Goal: Information Seeking & Learning: Learn about a topic

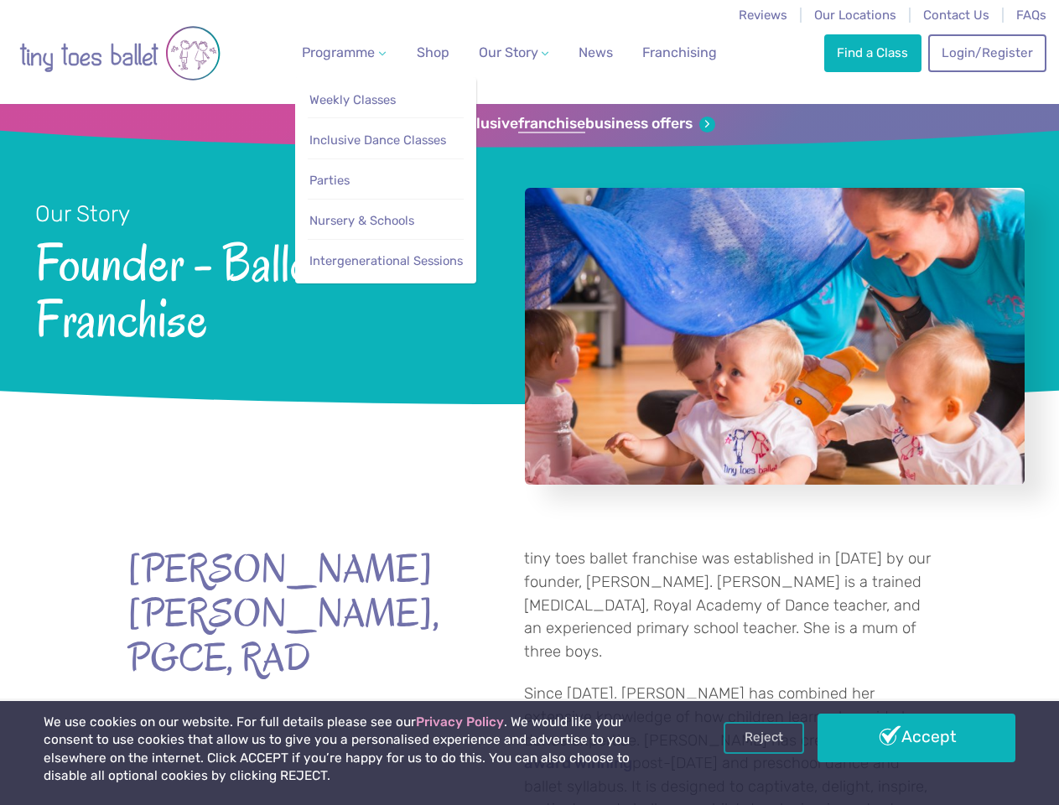
click at [340, 52] on span "Programme" at bounding box center [338, 52] width 73 height 16
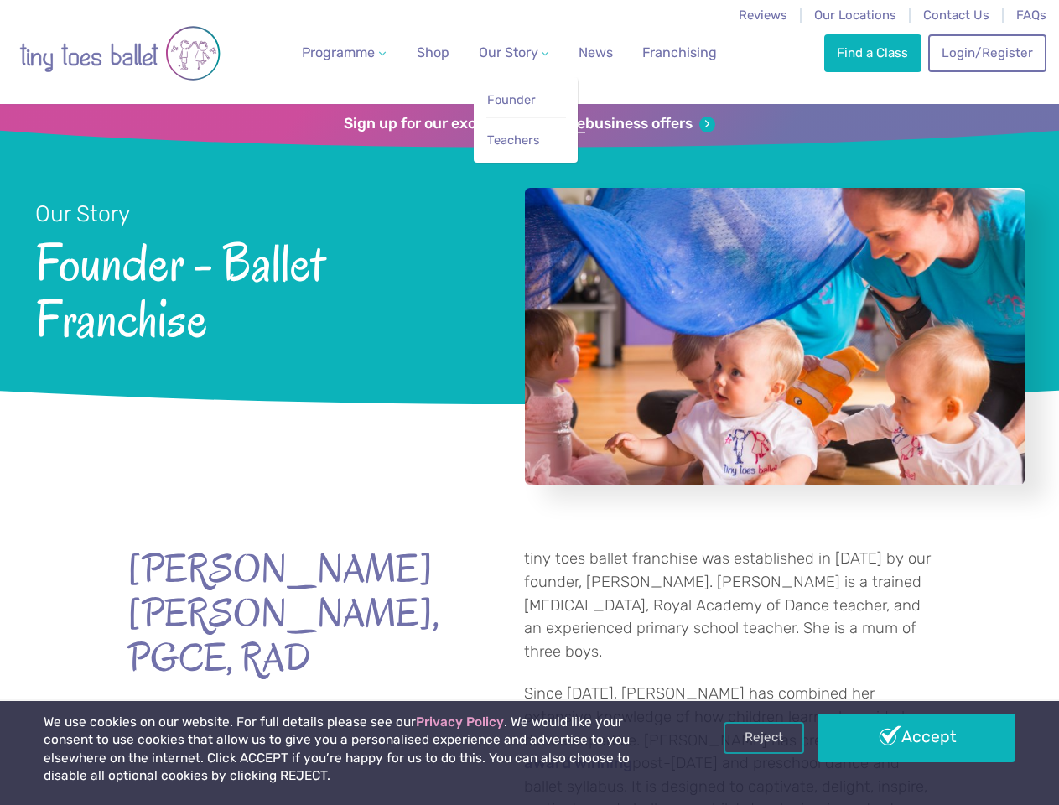
click at [499, 52] on span "Our Story" at bounding box center [509, 52] width 60 height 16
click at [529, 124] on strong "franchise" at bounding box center [551, 124] width 67 height 18
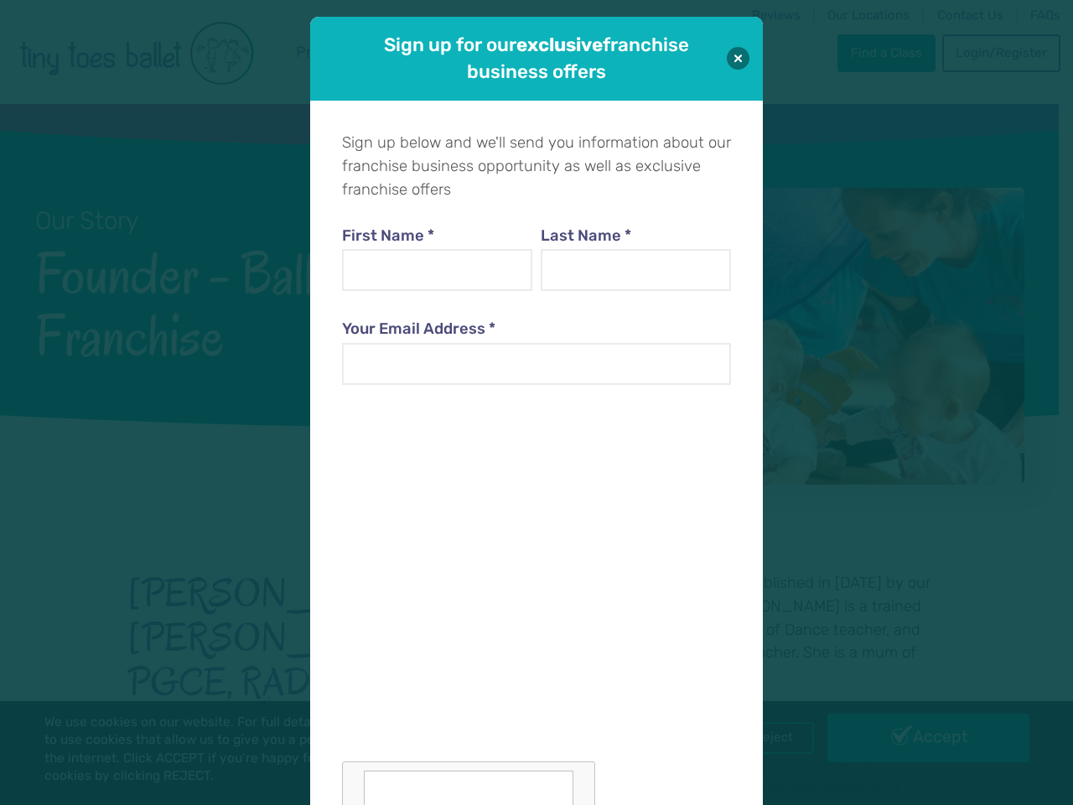
click at [764, 738] on div "Sign up for our exclusive franchise business offers Sign up below and we'll sen…" at bounding box center [536, 402] width 1073 height 805
click at [917, 738] on div "Sign up for our exclusive franchise business offers Sign up below and we'll sen…" at bounding box center [536, 402] width 1073 height 805
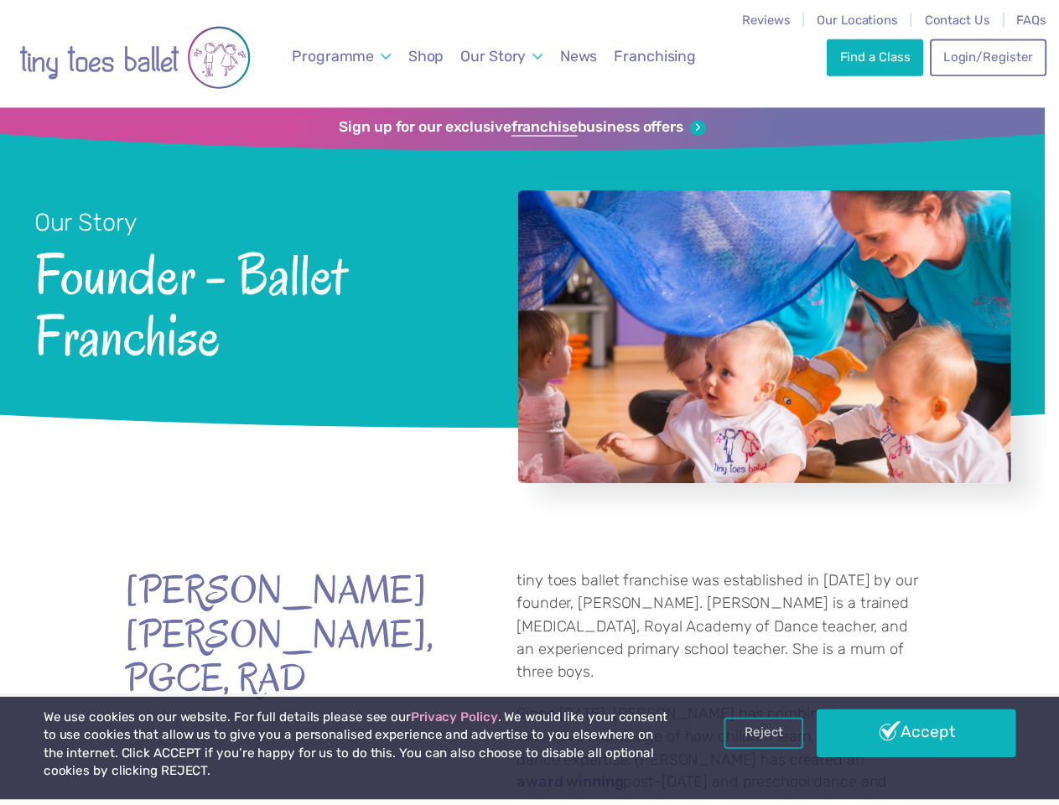
scroll to position [17, 0]
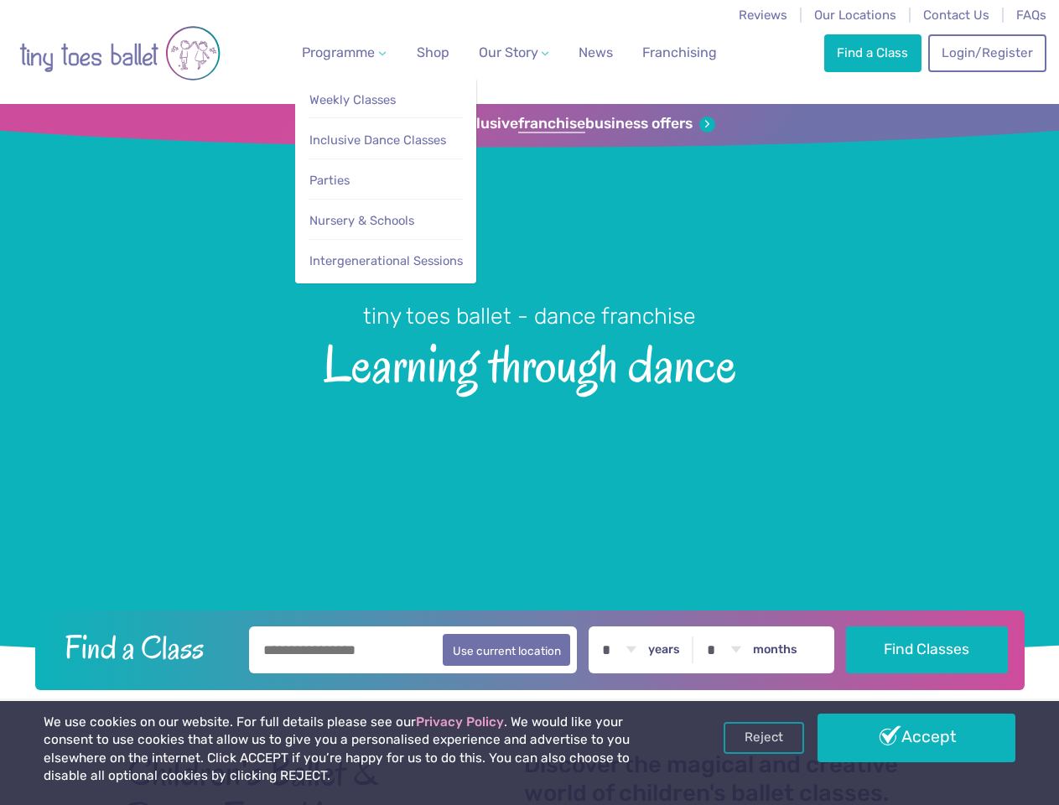
click at [340, 52] on span "Programme" at bounding box center [338, 52] width 73 height 16
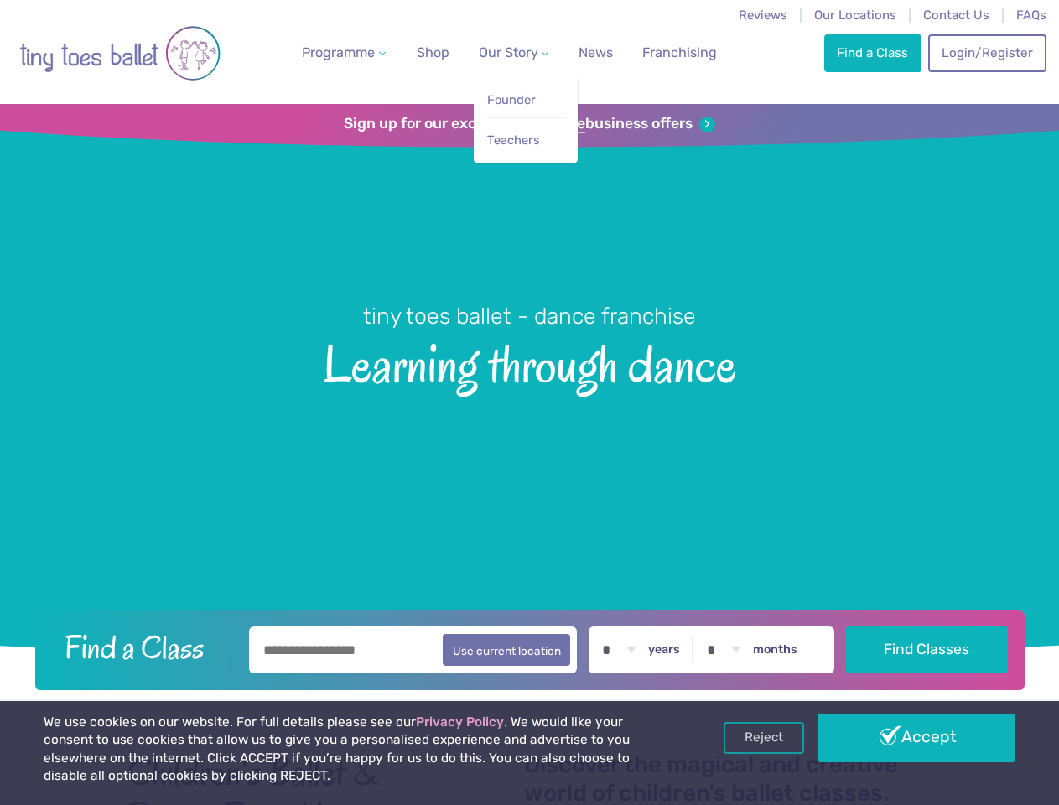
click at [499, 52] on span "Our Story" at bounding box center [509, 52] width 60 height 16
click at [529, 124] on li "Teachers" at bounding box center [526, 136] width 80 height 38
click at [529, 647] on button "Use current location" at bounding box center [507, 650] width 128 height 32
type input "**********"
click at [764, 738] on link "Reject" at bounding box center [764, 738] width 81 height 32
